Goal: Information Seeking & Learning: Learn about a topic

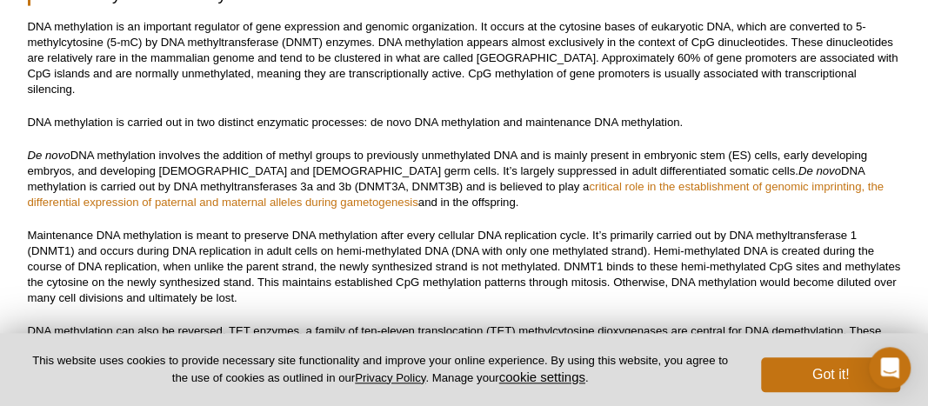
scroll to position [4404, 0]
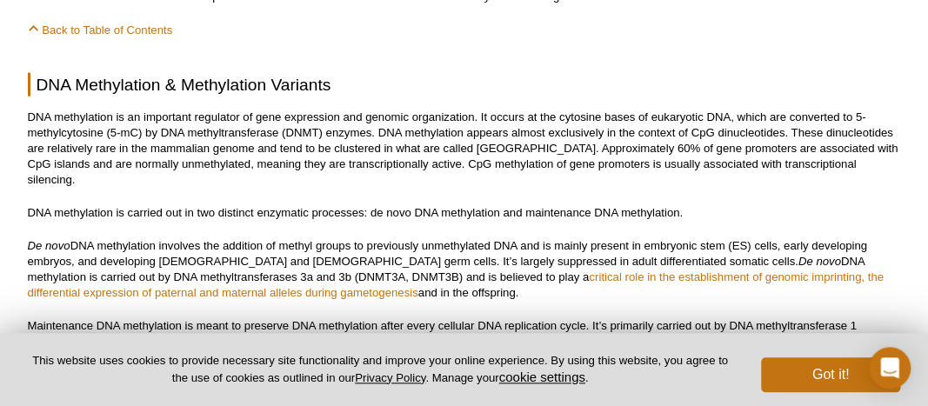
click at [336, 72] on h2 "DNA Methylation & Methylation Variants" at bounding box center [465, 83] width 874 height 23
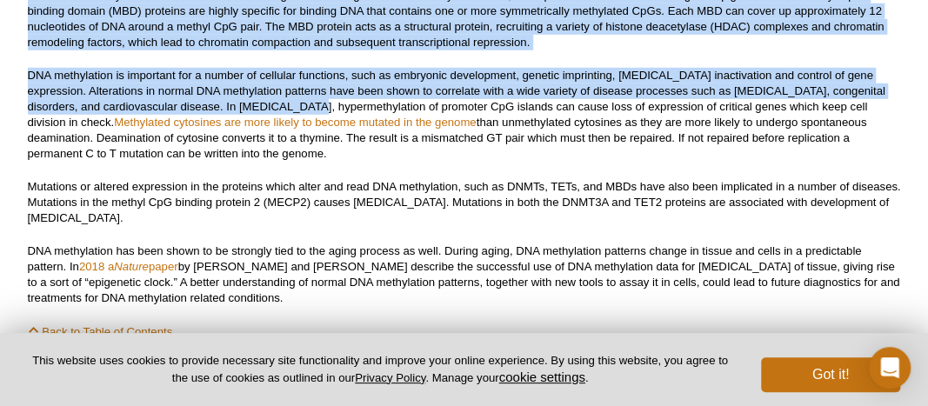
scroll to position [4947, 0]
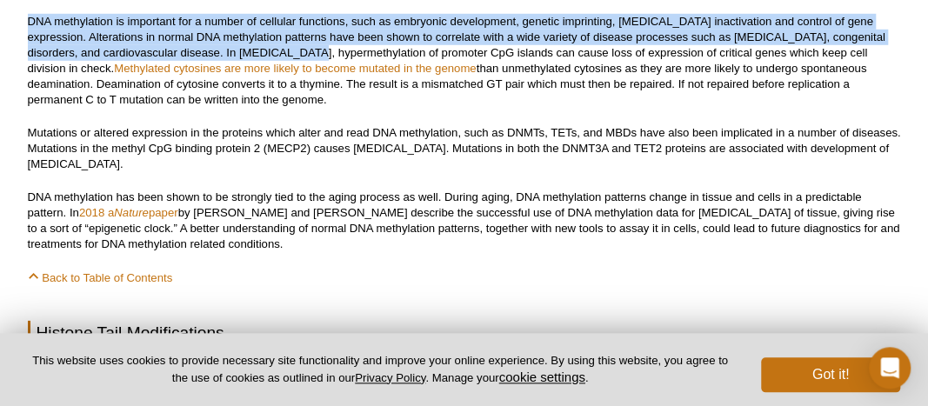
drag, startPoint x: 37, startPoint y: 64, endPoint x: 291, endPoint y: 197, distance: 286.4
click at [291, 197] on div "<< Back to Resources Home Page Epigenetics 101: Complete Guide to Understanding…" at bounding box center [465, 72] width 874 height 9830
copy div "DNA Methylation & Methylation Variants DNA methylation is an important regulato…"
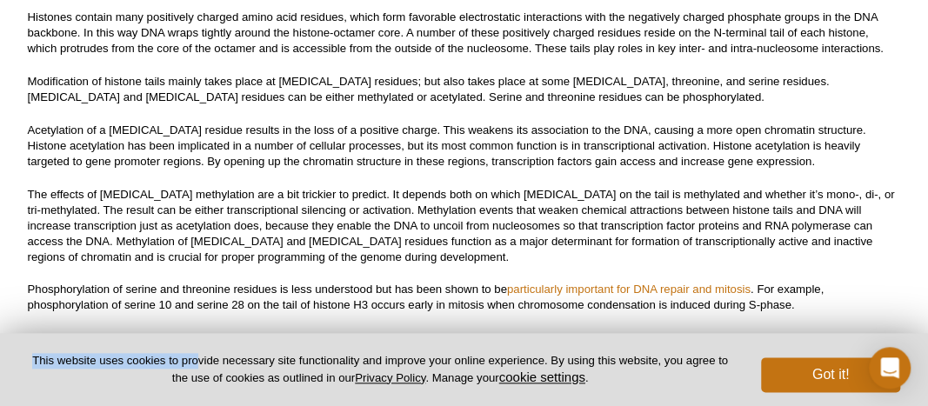
scroll to position [5490, 0]
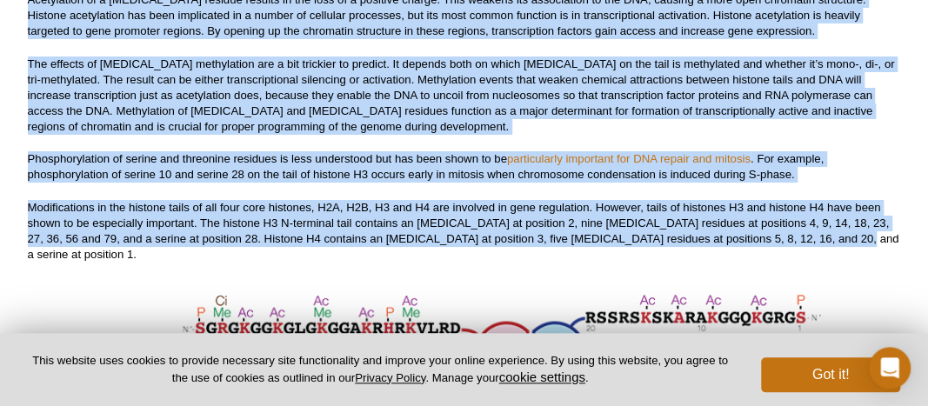
drag, startPoint x: 40, startPoint y: 21, endPoint x: 812, endPoint y: 198, distance: 791.9
copy div "Loremip Dolo Sitametconsec Adipiscinge sed doe tempo inci ut laboreetd mag aliq…"
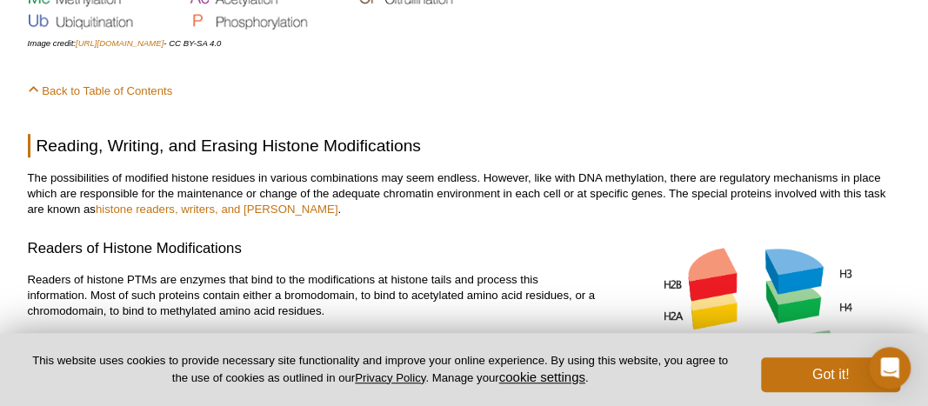
scroll to position [6033, 0]
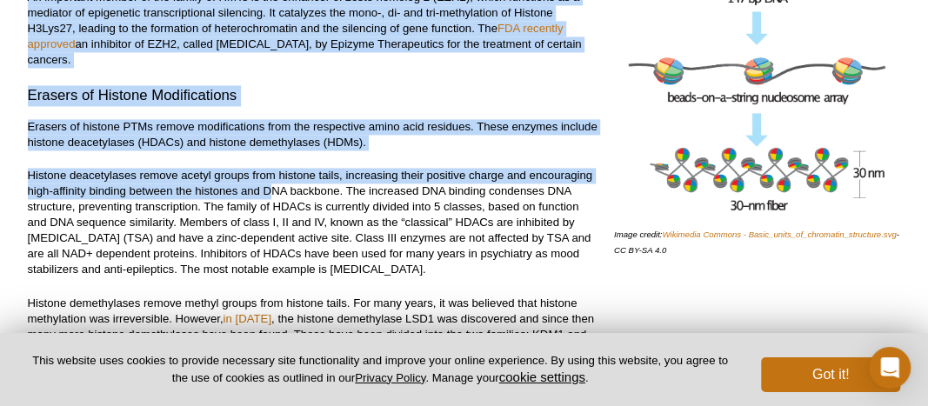
drag, startPoint x: 37, startPoint y: 12, endPoint x: 272, endPoint y: 183, distance: 291.0
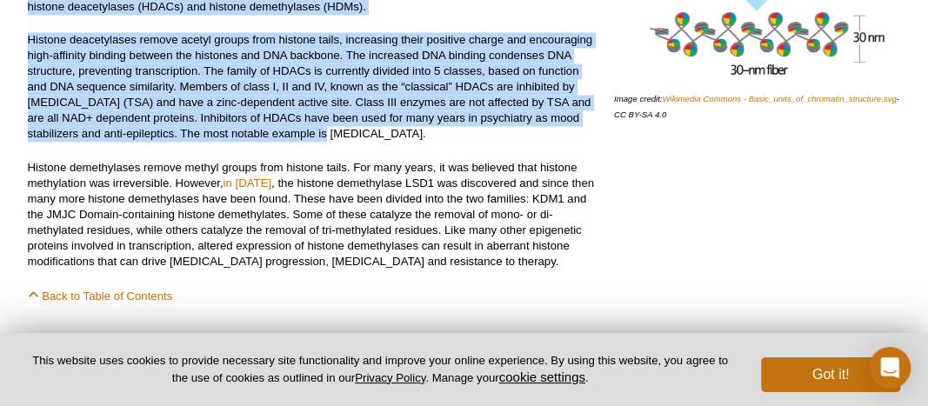
scroll to position [6847, 0]
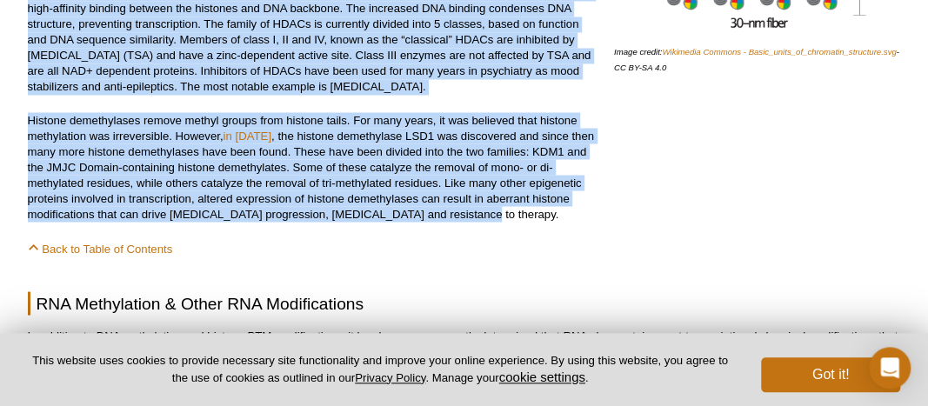
click at [465, 121] on p "Histone demethylases remove methyl groups from histone tails. For many years, i…" at bounding box center [314, 167] width 573 height 110
copy div "Loremip, Dolorsi, ame Consect Adipisc Elitseddoeius Tem incididuntutl et dolore…"
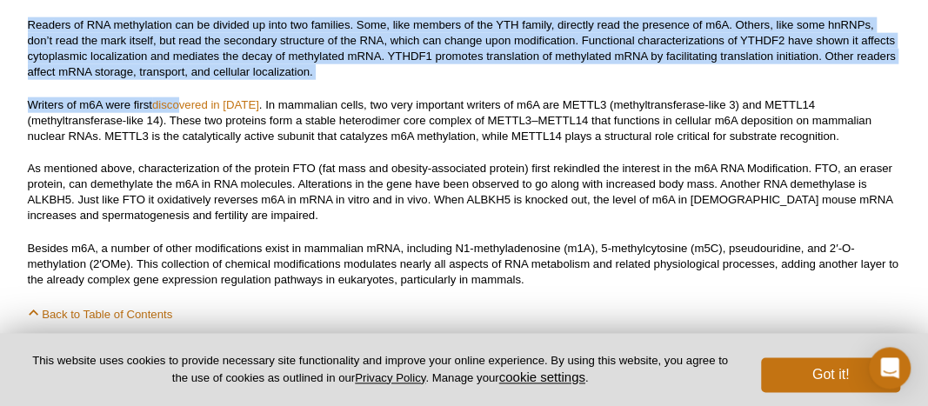
scroll to position [7481, 0]
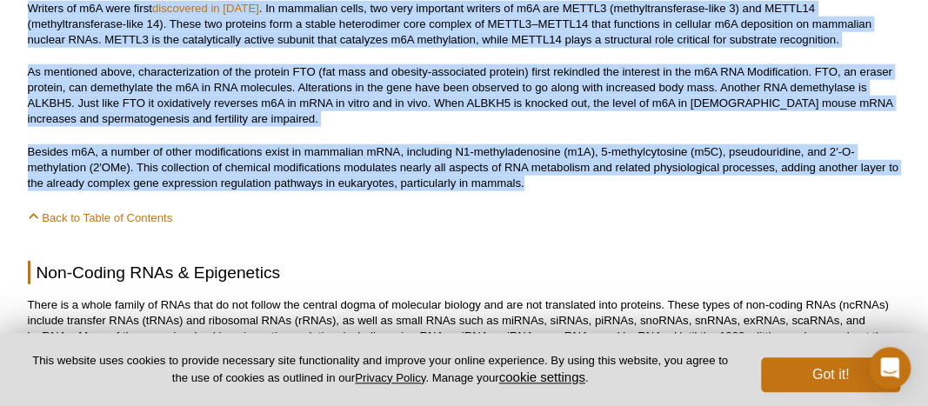
drag, startPoint x: 39, startPoint y: 39, endPoint x: 532, endPoint y: 101, distance: 496.3
copy div "RNA Methylation & Other RNA Modifications In addition to DNA methylation and hi…"
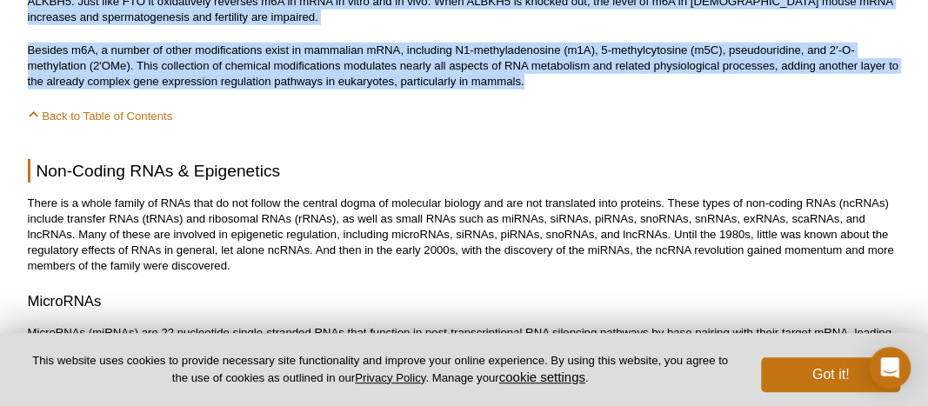
scroll to position [7662, 0]
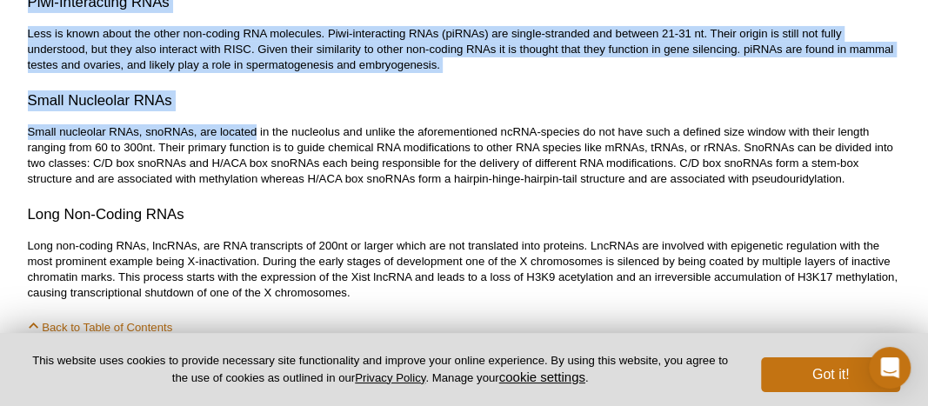
scroll to position [8205, 0]
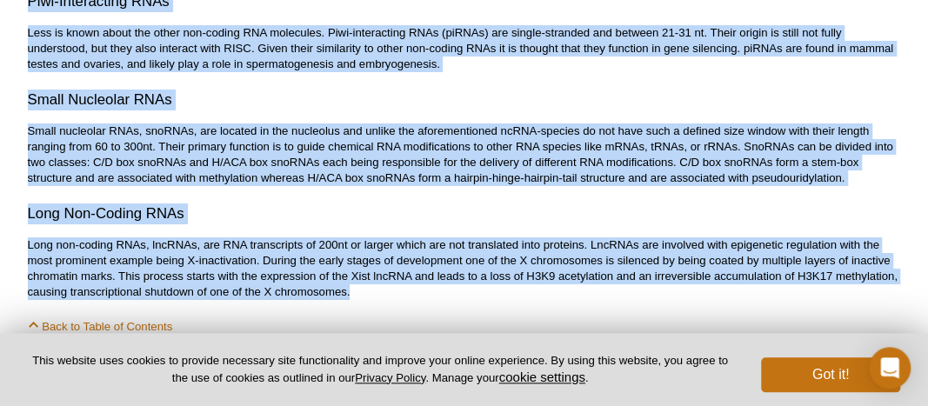
drag, startPoint x: 41, startPoint y: 177, endPoint x: 350, endPoint y: 198, distance: 309.6
copy div "Non-Coding RNAs & Epigenetics There is a whole family of RNAs that do not follo…"
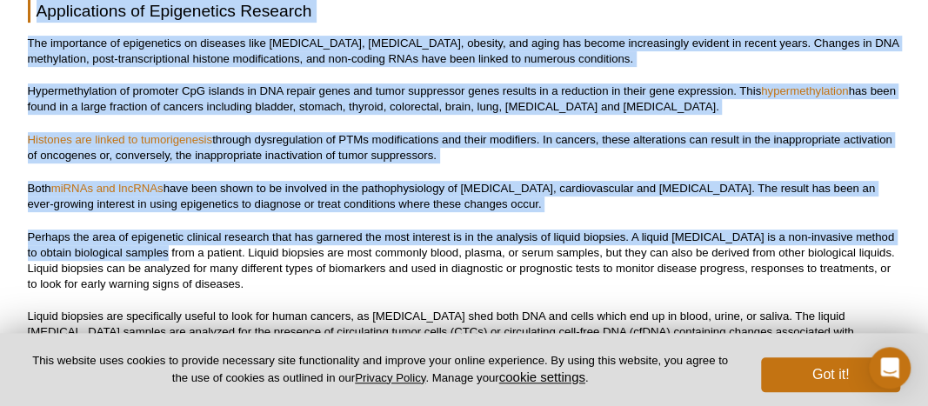
scroll to position [8657, 0]
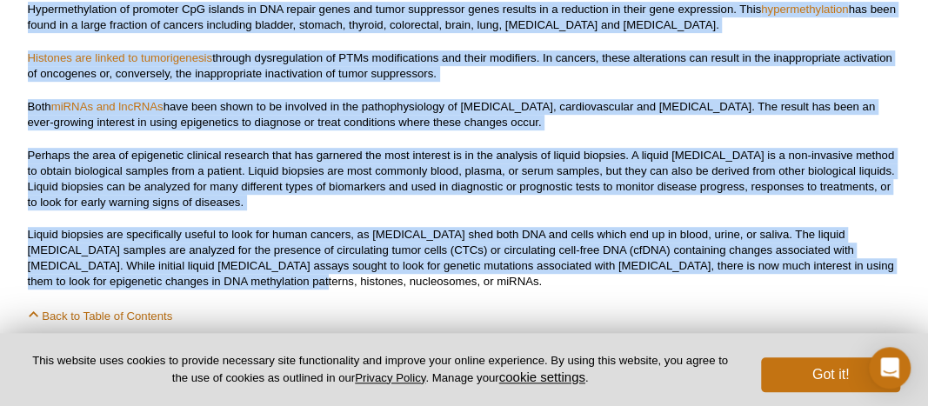
drag, startPoint x: 37, startPoint y: 21, endPoint x: 190, endPoint y: 197, distance: 233.1
copy div "Applications of Epigenetics Research The importance of epigenetics on diseases …"
